Goal: Obtain resource: Obtain resource

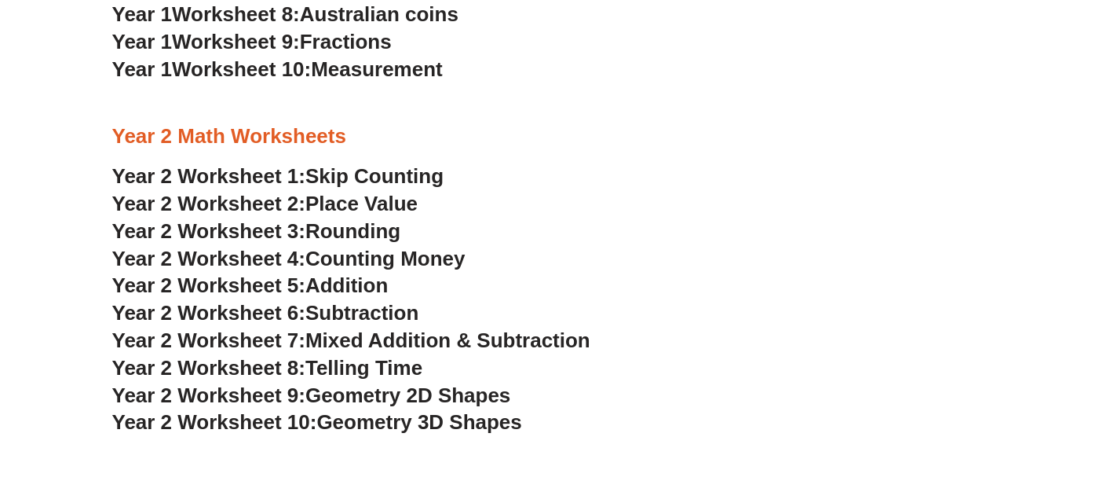
scroll to position [1508, 0]
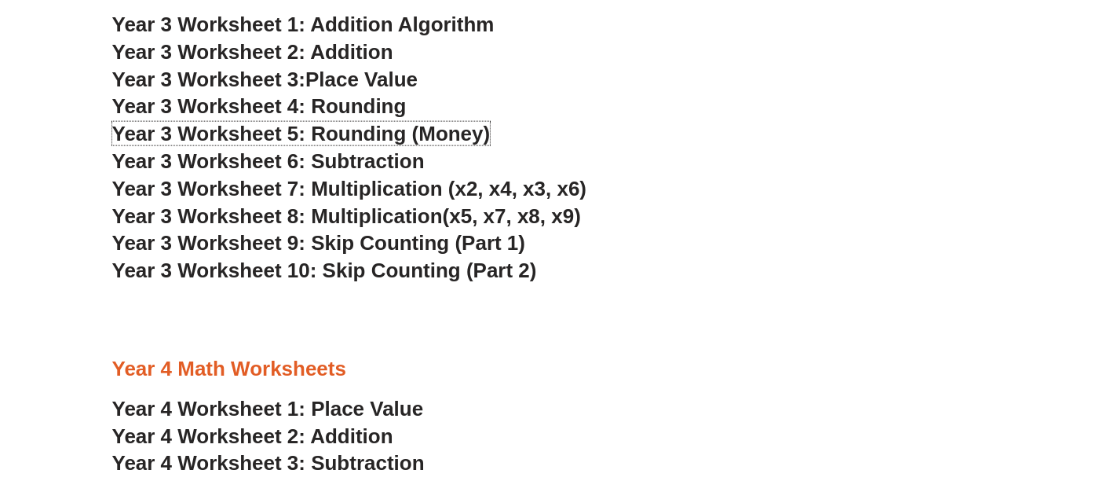
scroll to position [2016, 0]
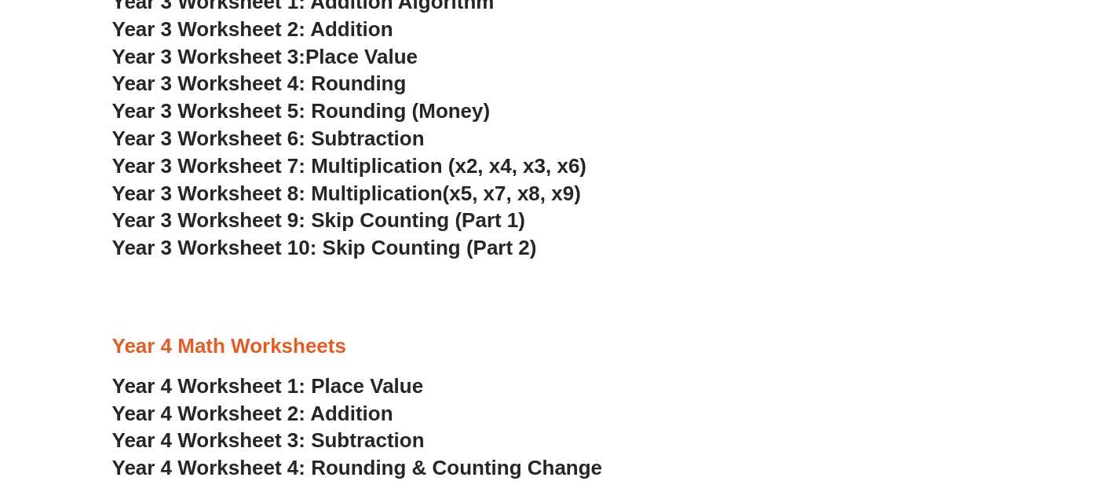
scroll to position [2039, 0]
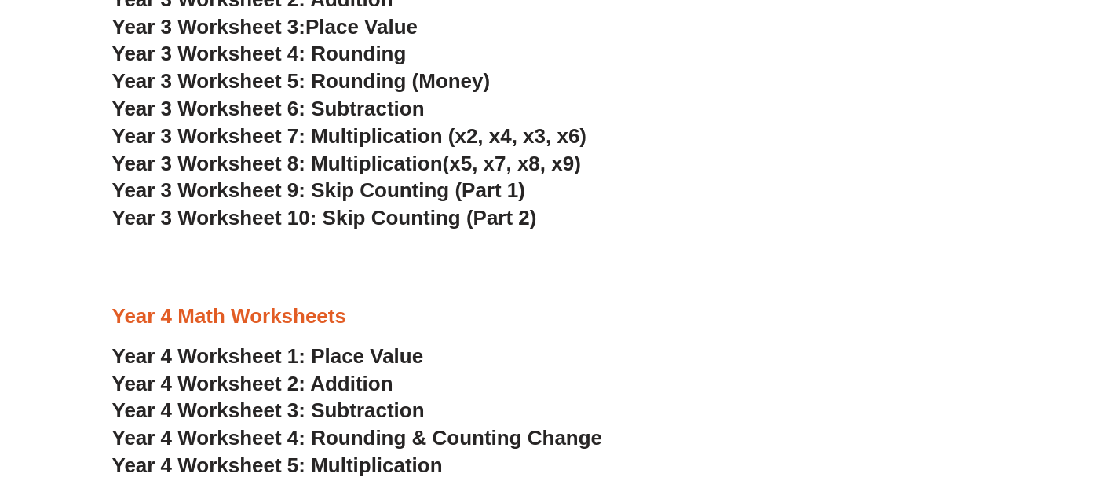
scroll to position [2068, 0]
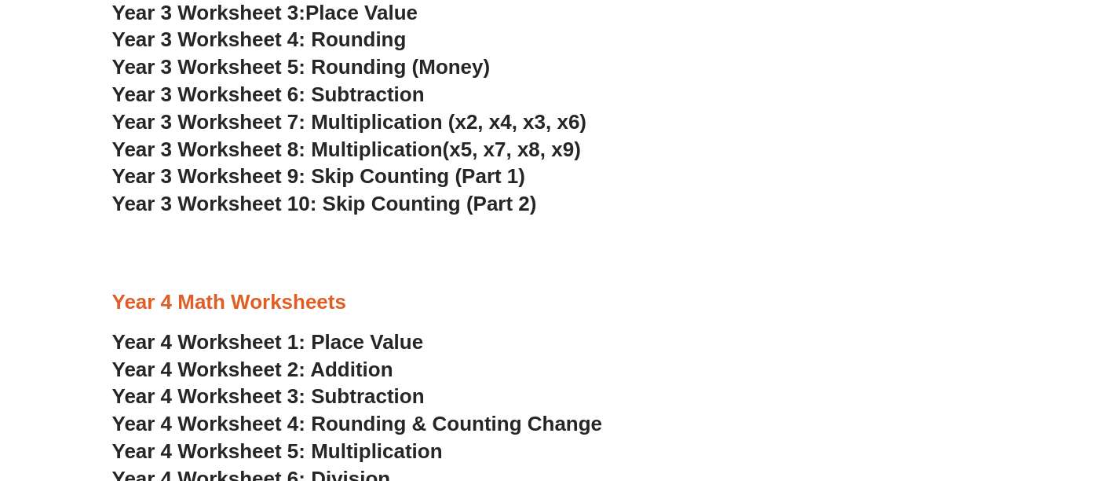
scroll to position [2082, 0]
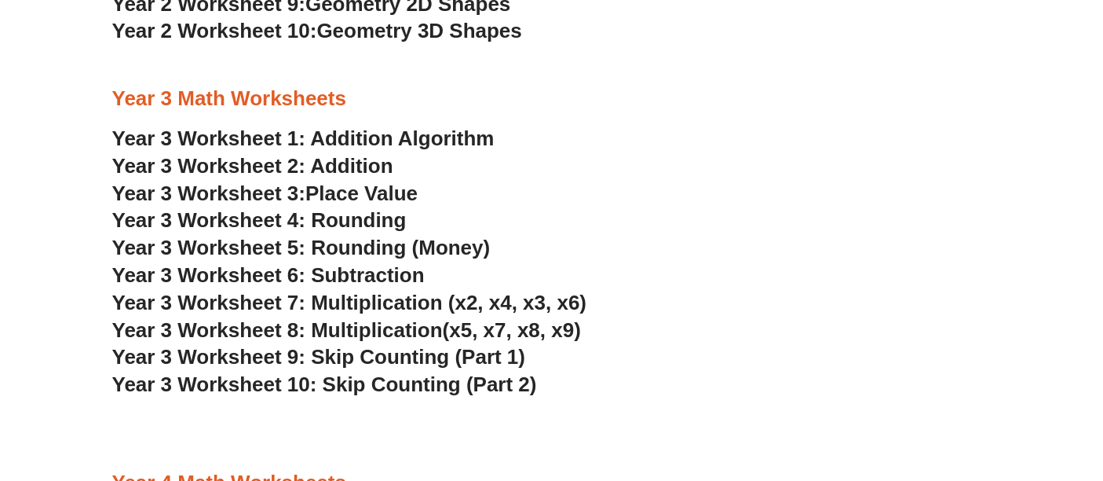
scroll to position [1895, 0]
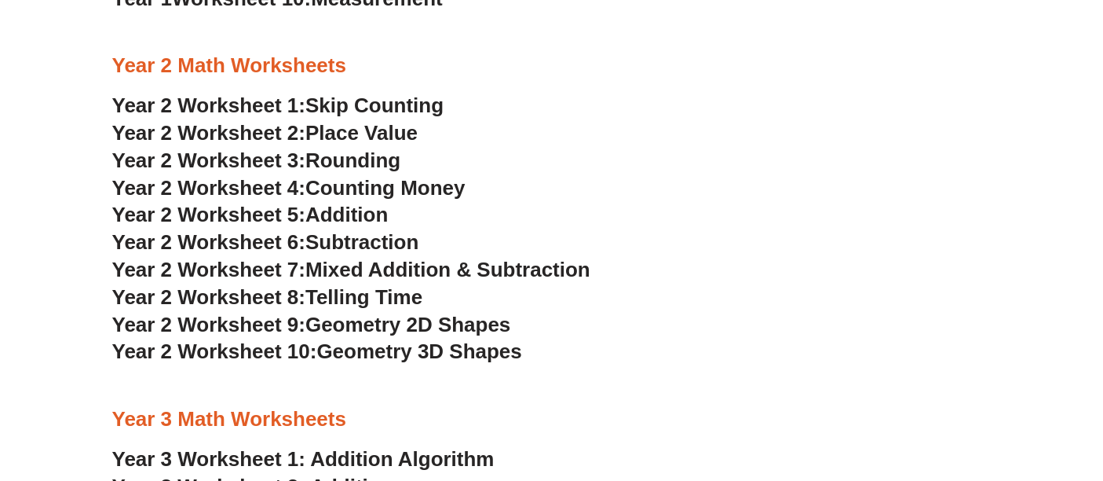
scroll to position [1578, 0]
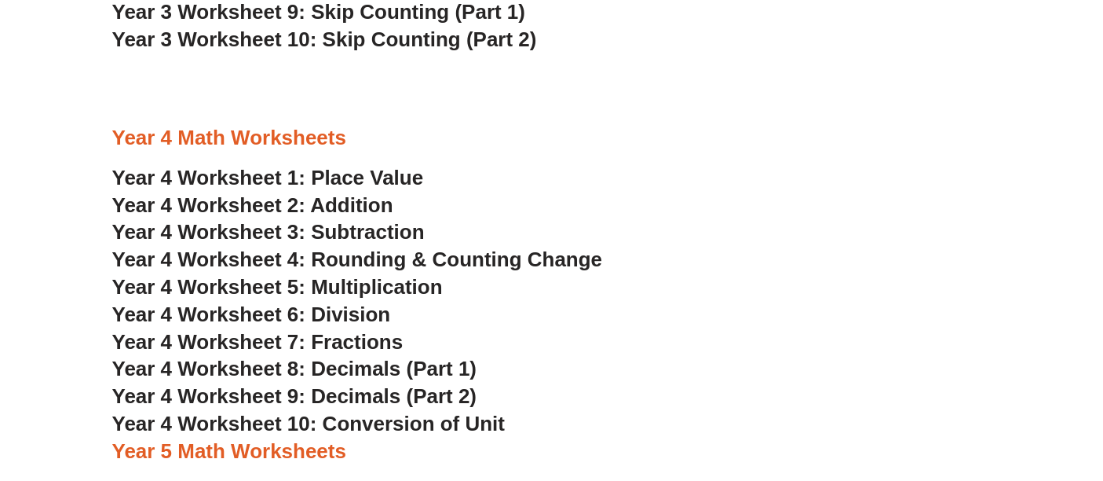
scroll to position [2246, 0]
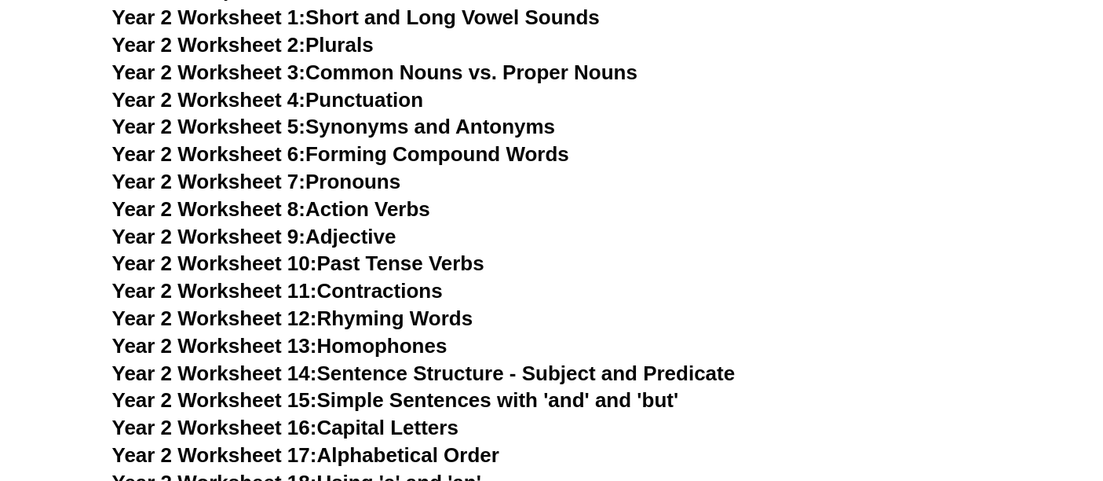
scroll to position [3888, 0]
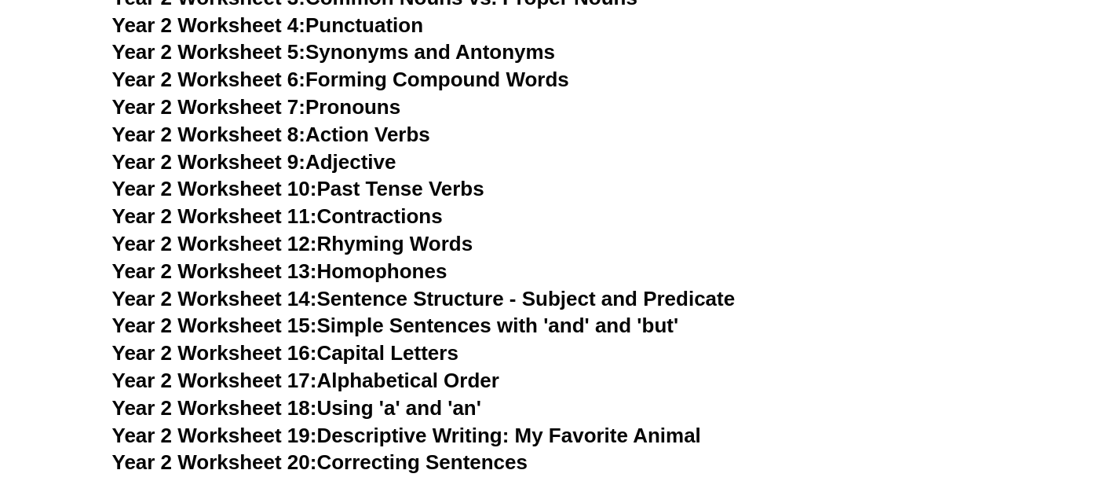
scroll to position [3916, 0]
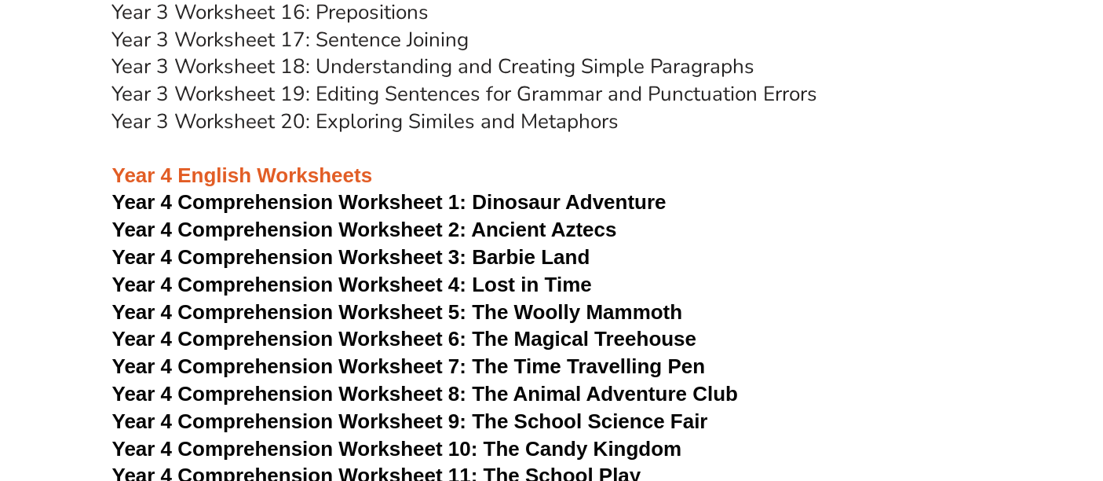
scroll to position [5444, 0]
